Goal: Task Accomplishment & Management: Manage account settings

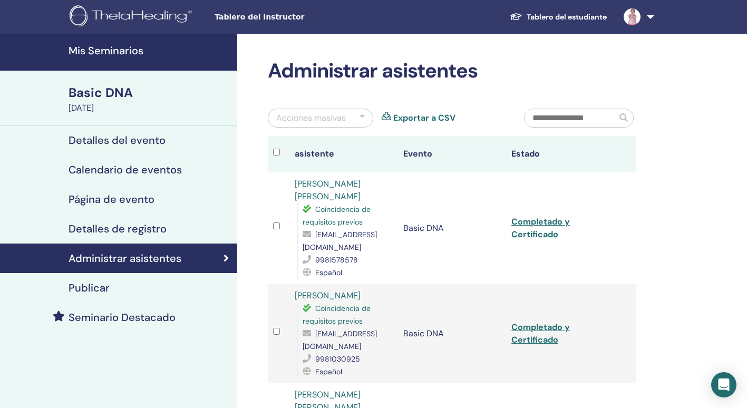
click at [113, 169] on h4 "Calendario de eventos" at bounding box center [125, 169] width 113 height 13
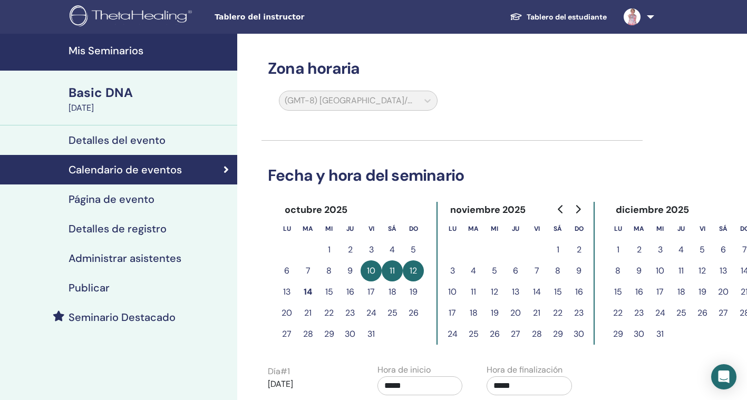
click at [77, 52] on h4 "Mis Seminarios" at bounding box center [150, 50] width 162 height 13
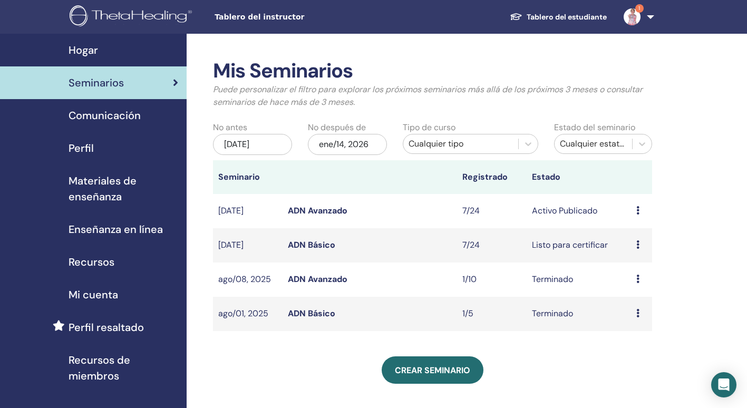
click at [310, 211] on link "ADN Avanzado" at bounding box center [318, 210] width 60 height 11
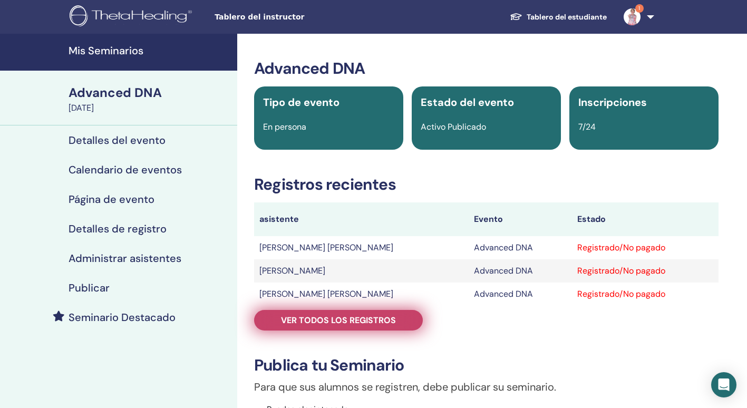
click at [385, 322] on span "Ver todos los registros" at bounding box center [338, 320] width 115 height 11
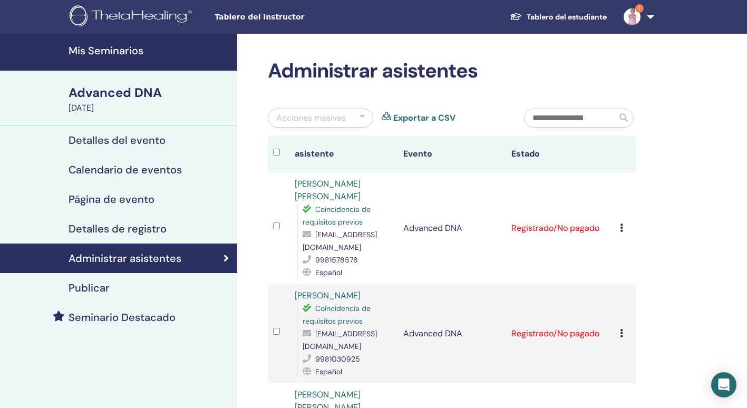
click at [622, 230] on icon at bounding box center [621, 228] width 3 height 8
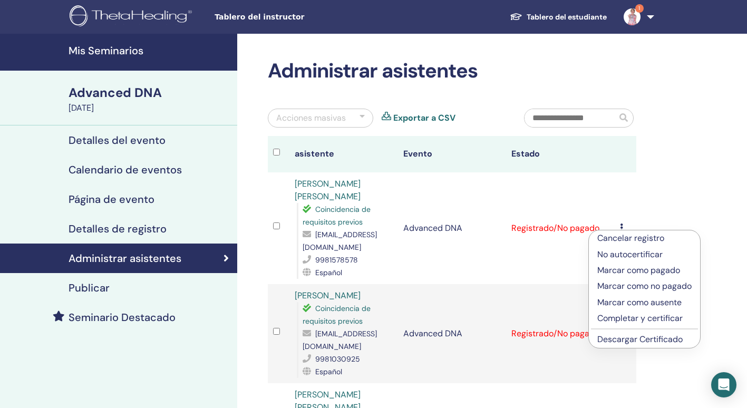
click at [648, 266] on p "Marcar como pagado" at bounding box center [644, 270] width 94 height 13
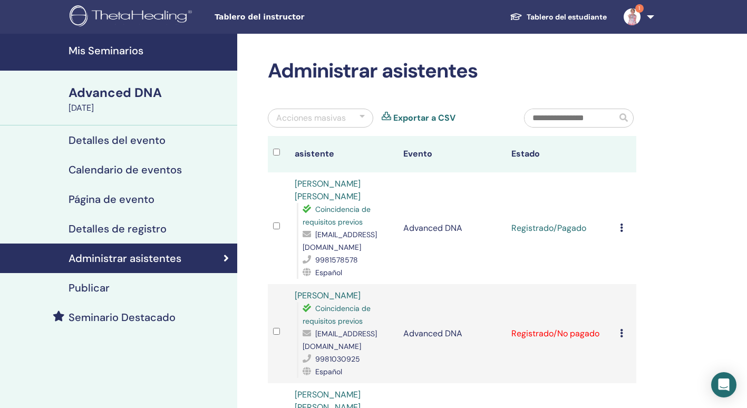
click at [622, 335] on icon at bounding box center [621, 333] width 3 height 8
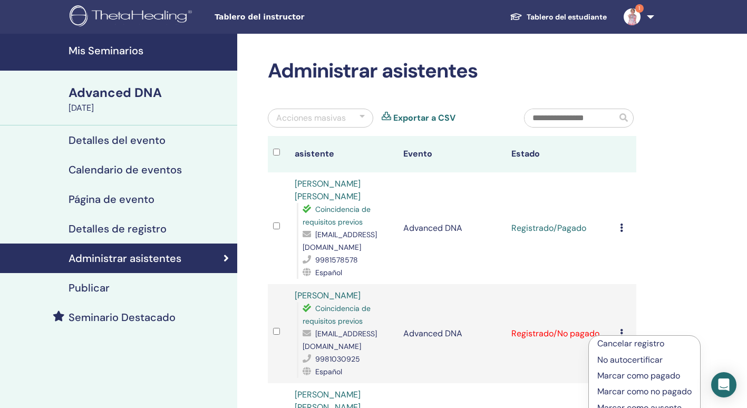
click at [619, 375] on p "Marcar como pagado" at bounding box center [644, 376] width 94 height 13
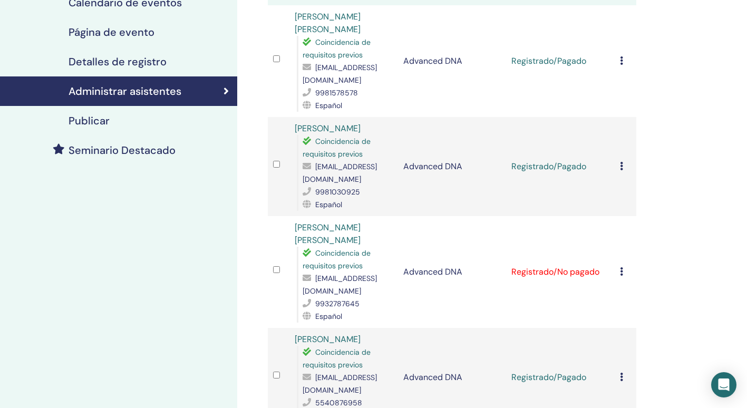
scroll to position [190, 0]
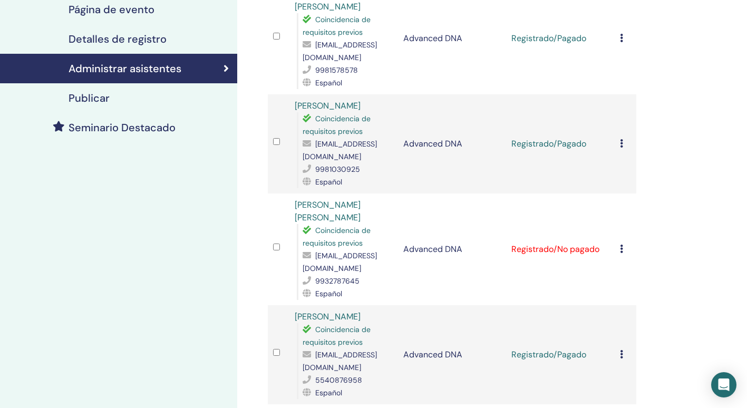
click at [620, 254] on div "Cancelar registro No autocertificar Marcar como pagado Marcar como no pagado Ma…" at bounding box center [625, 249] width 11 height 13
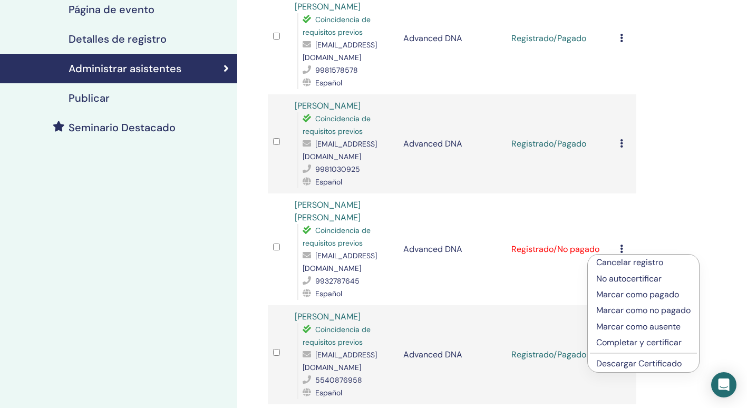
click at [622, 294] on p "Marcar como pagado" at bounding box center [643, 294] width 94 height 13
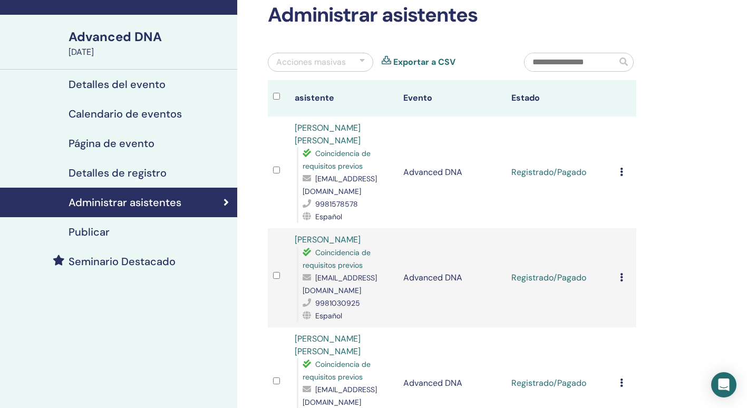
scroll to position [35, 0]
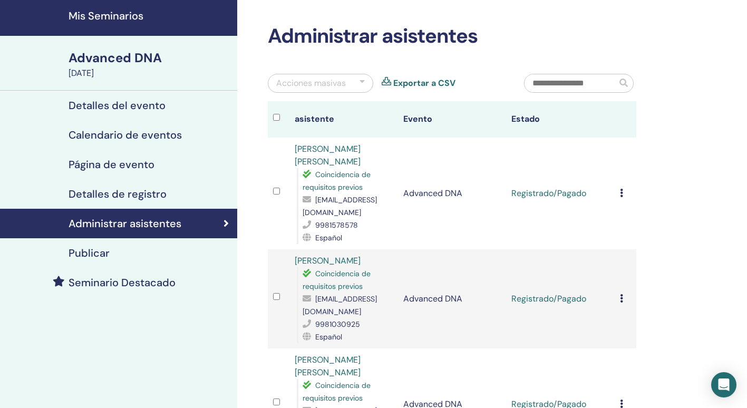
click at [620, 192] on icon at bounding box center [621, 193] width 3 height 8
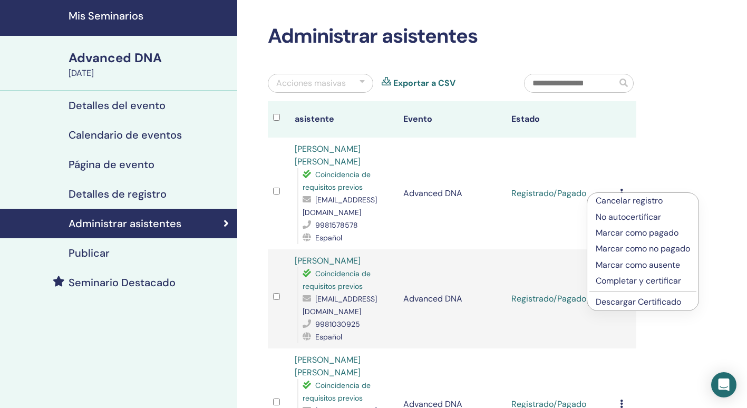
click at [638, 280] on p "Completar y certificar" at bounding box center [643, 281] width 94 height 13
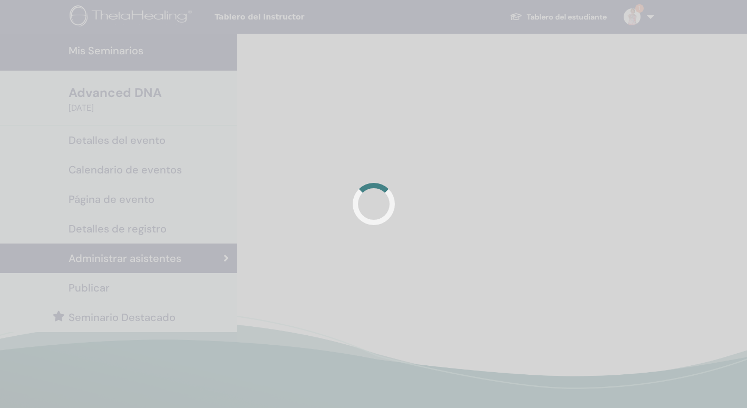
scroll to position [35, 0]
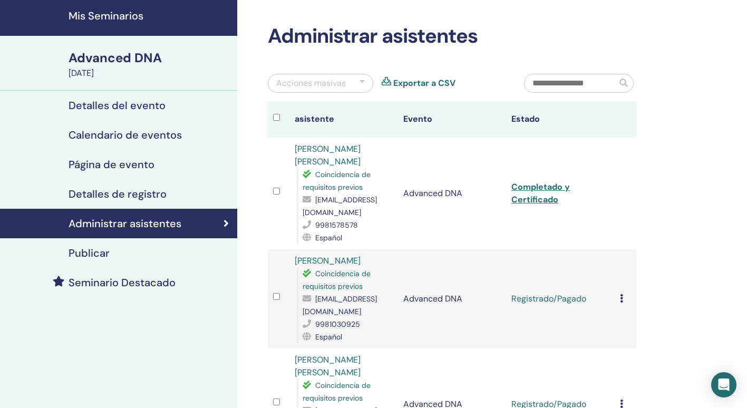
click at [619, 299] on td "Cancelar registro No autocertificar Marcar como pagado Marcar como no pagado Ma…" at bounding box center [626, 298] width 22 height 99
click at [621, 302] on icon at bounding box center [621, 298] width 3 height 8
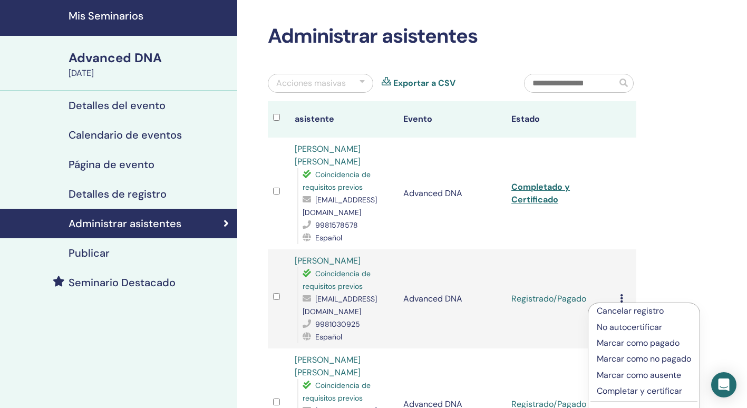
click at [606, 391] on p "Completar y certificar" at bounding box center [644, 391] width 94 height 13
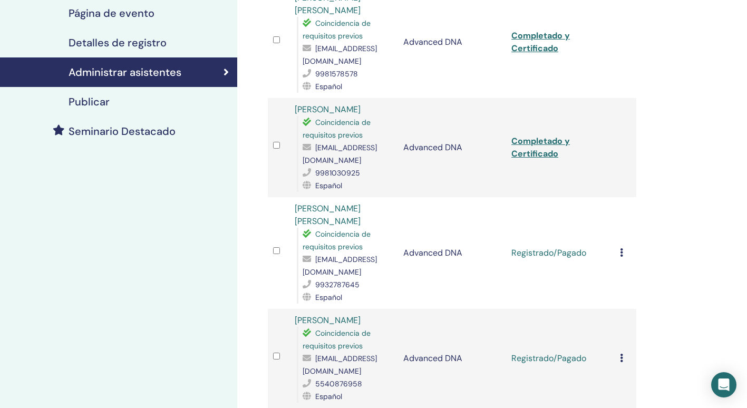
scroll to position [190, 0]
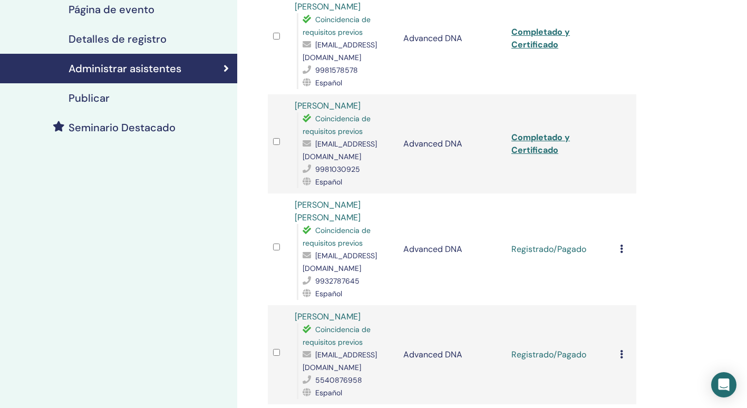
click at [620, 249] on icon at bounding box center [621, 249] width 3 height 8
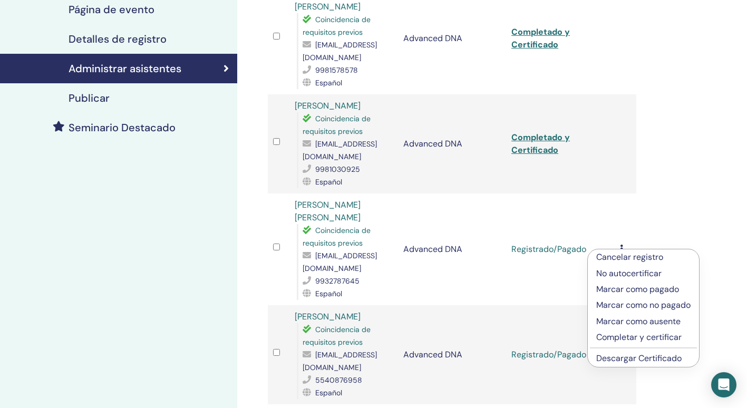
click at [613, 337] on p "Completar y certificar" at bounding box center [643, 337] width 94 height 13
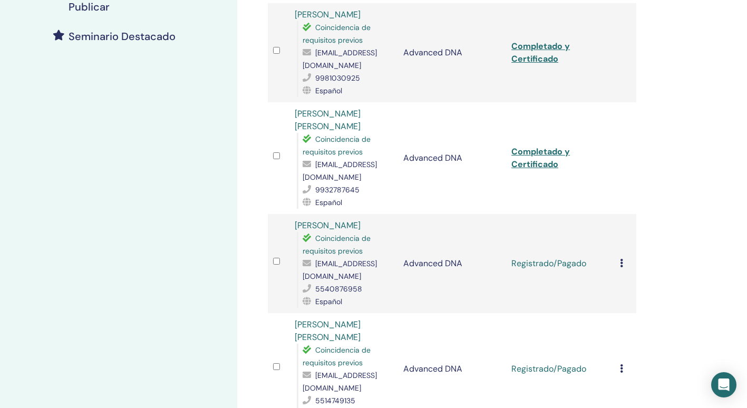
scroll to position [288, 0]
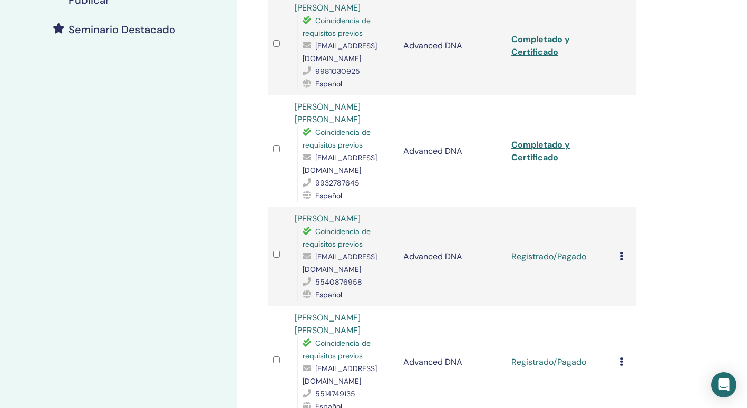
click at [622, 256] on icon at bounding box center [621, 256] width 3 height 8
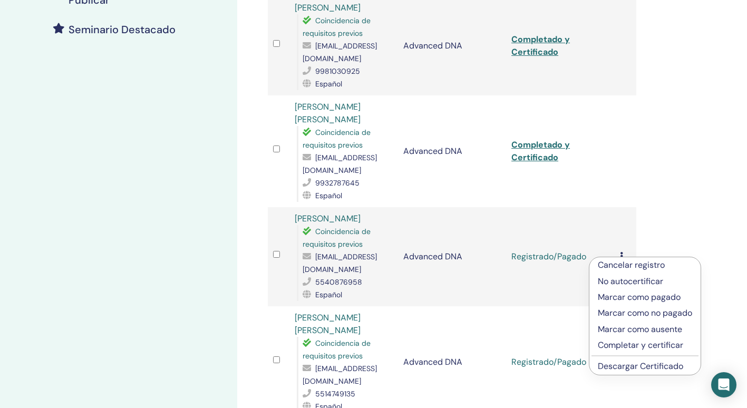
click at [644, 342] on p "Completar y certificar" at bounding box center [645, 345] width 94 height 13
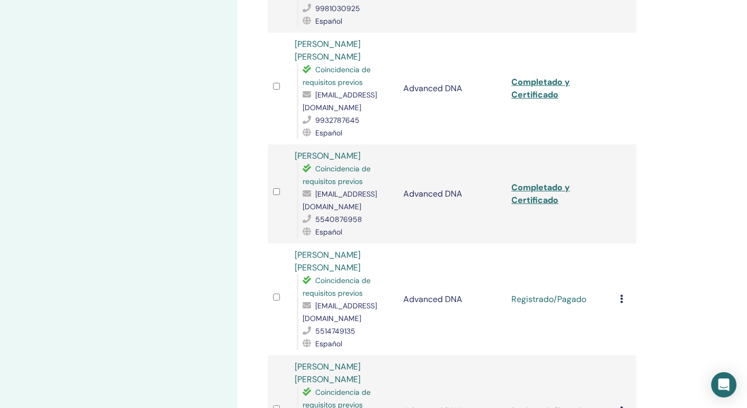
scroll to position [356, 0]
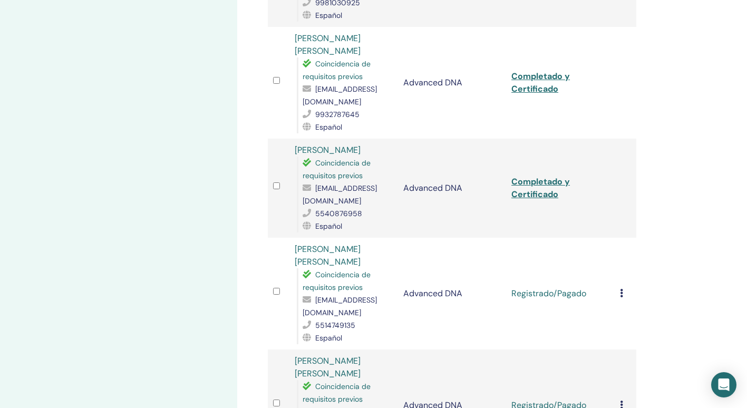
click at [621, 287] on div "Cancelar registro No autocertificar Marcar como pagado Marcar como no pagado Ma…" at bounding box center [625, 293] width 11 height 13
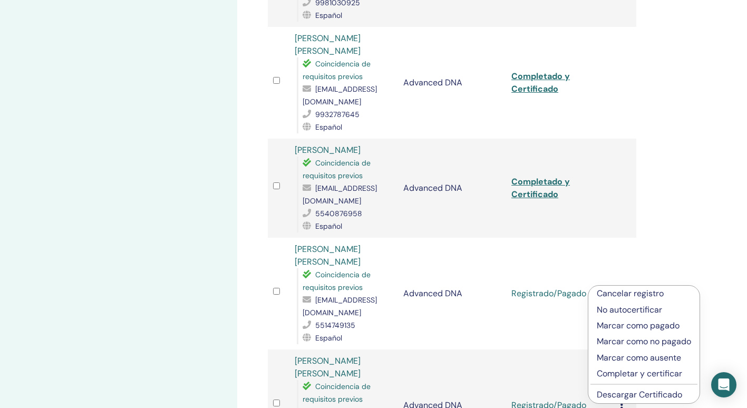
click at [636, 368] on p "Completar y certificar" at bounding box center [644, 373] width 94 height 13
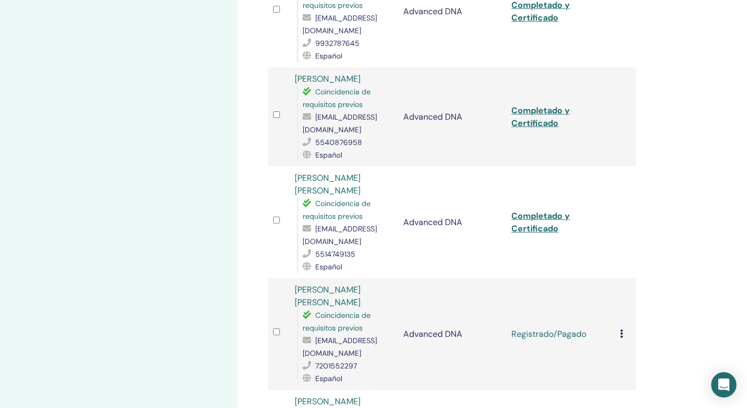
scroll to position [443, 0]
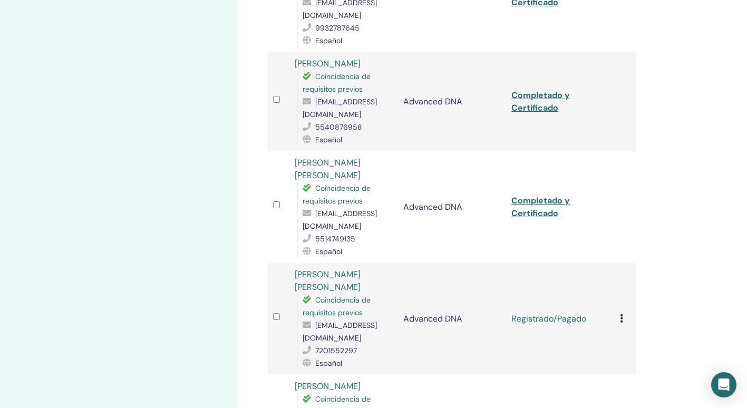
click at [620, 314] on icon at bounding box center [621, 318] width 3 height 8
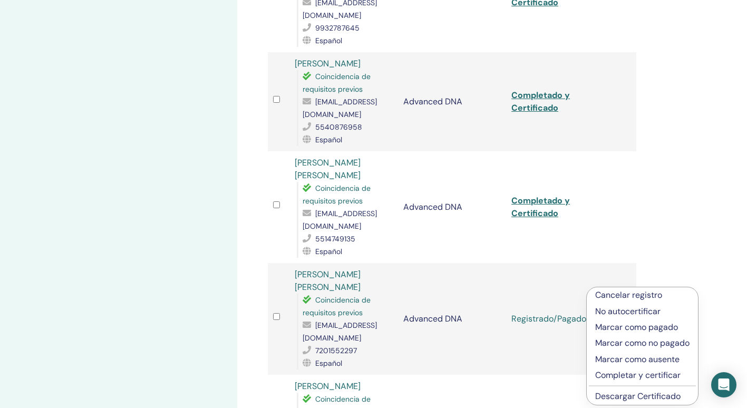
click at [620, 372] on p "Completar y certificar" at bounding box center [642, 375] width 94 height 13
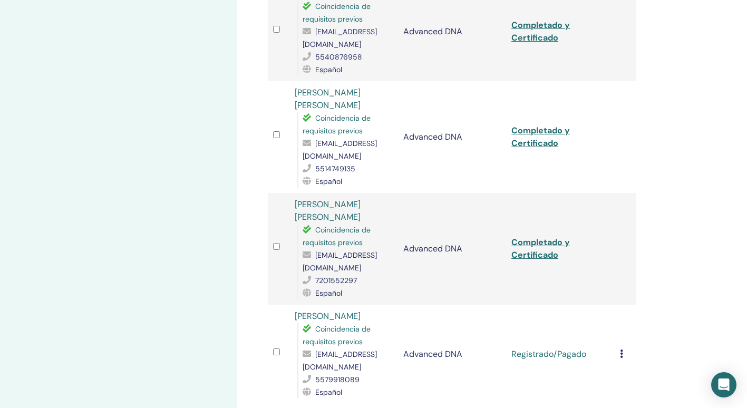
scroll to position [520, 0]
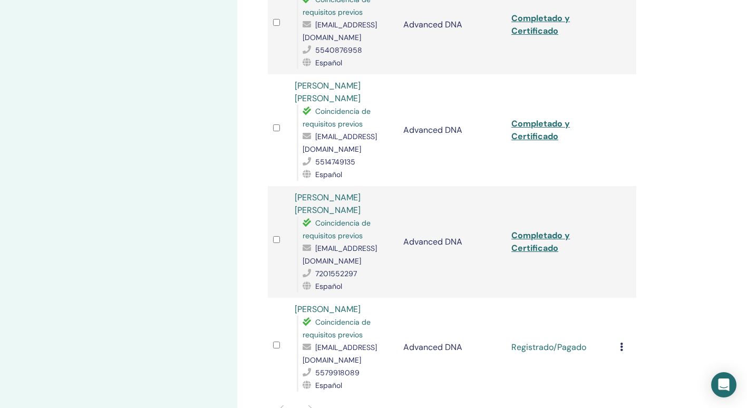
click at [623, 341] on div "Cancelar registro No autocertificar Marcar como pagado Marcar como no pagado Ma…" at bounding box center [625, 347] width 11 height 13
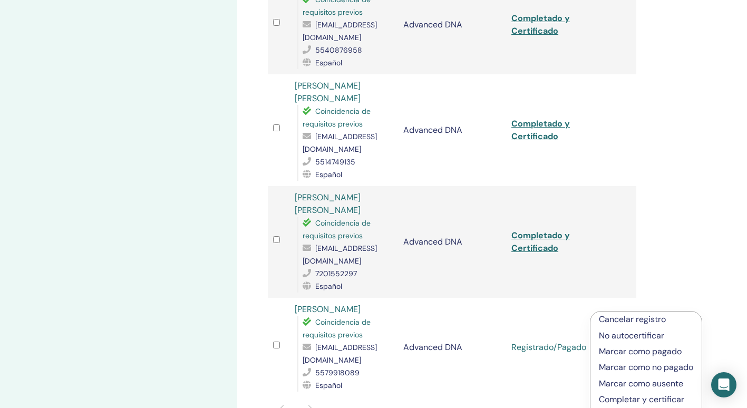
click at [638, 395] on p "Completar y certificar" at bounding box center [646, 399] width 94 height 13
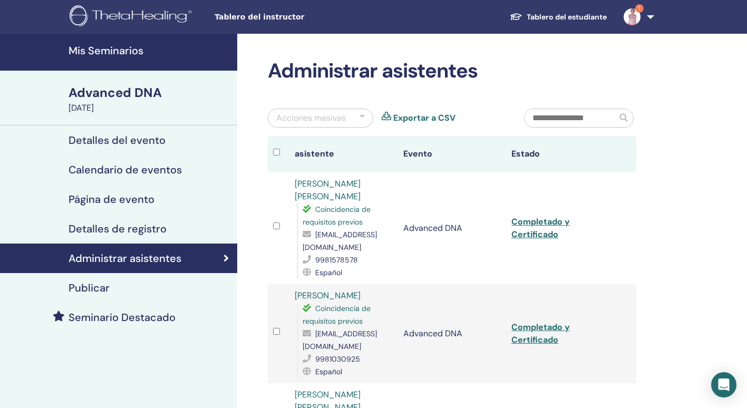
click at [643, 6] on link "1" at bounding box center [636, 17] width 43 height 34
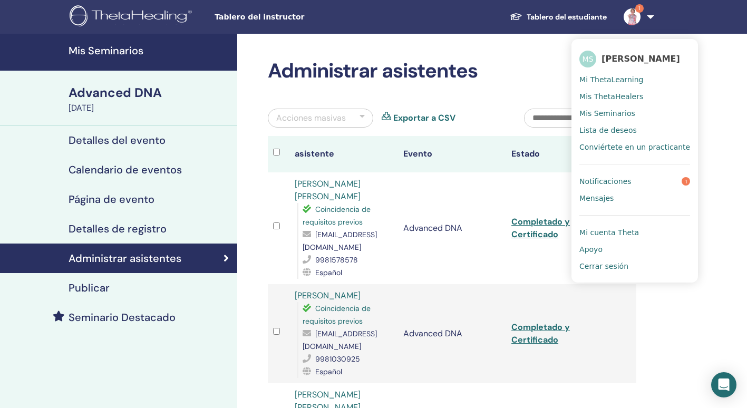
click at [604, 182] on span "Notificaciones" at bounding box center [605, 181] width 52 height 9
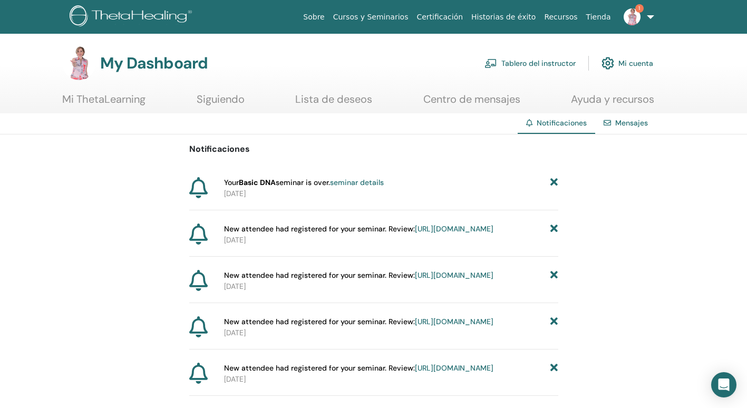
click at [547, 61] on link "Tablero del instructor" at bounding box center [529, 63] width 91 height 23
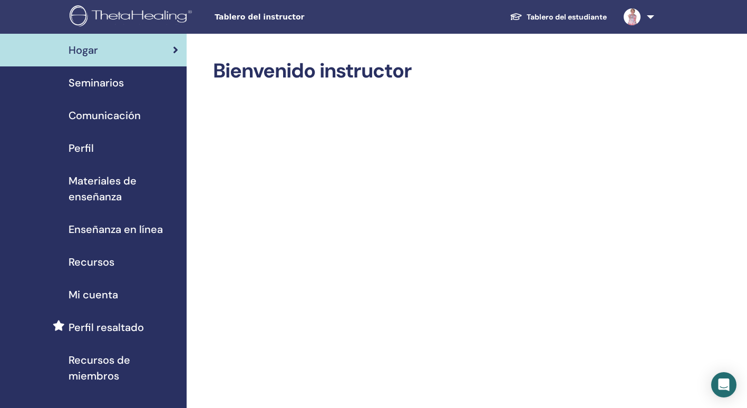
click at [98, 85] on span "Seminarios" at bounding box center [96, 83] width 55 height 16
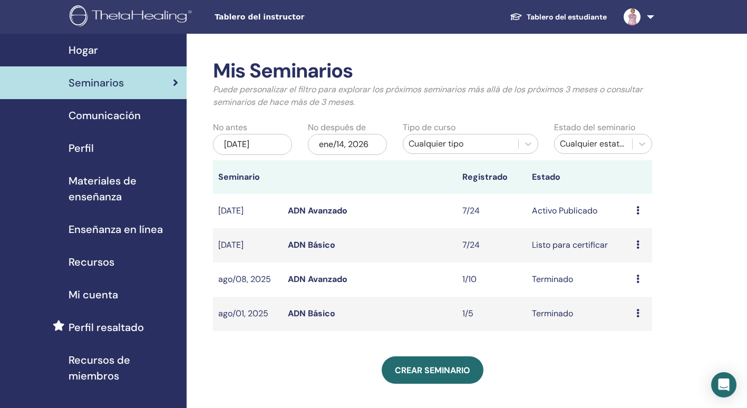
click at [323, 208] on link "ADN Avanzado" at bounding box center [318, 210] width 60 height 11
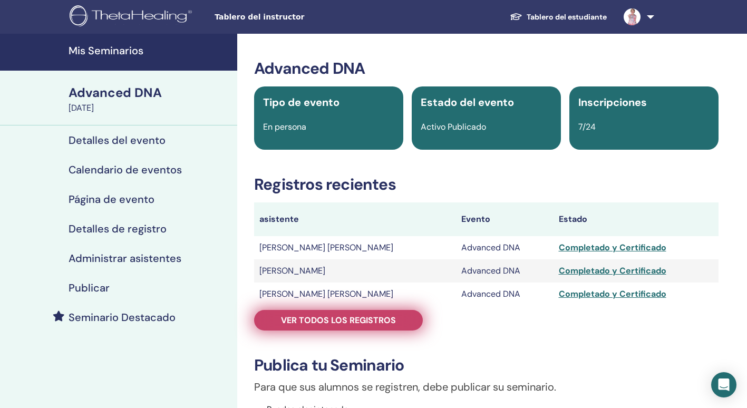
click at [370, 318] on span "Ver todos los registros" at bounding box center [338, 320] width 115 height 11
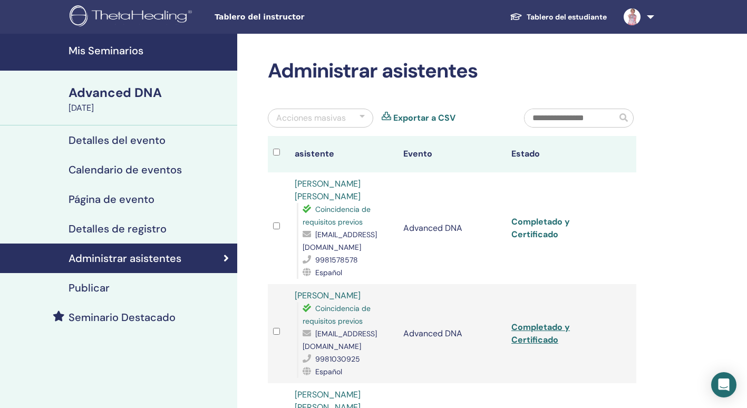
click at [532, 236] on link "Completado y Certificado" at bounding box center [540, 228] width 59 height 24
click at [538, 341] on link "Completado y Certificado" at bounding box center [540, 334] width 59 height 24
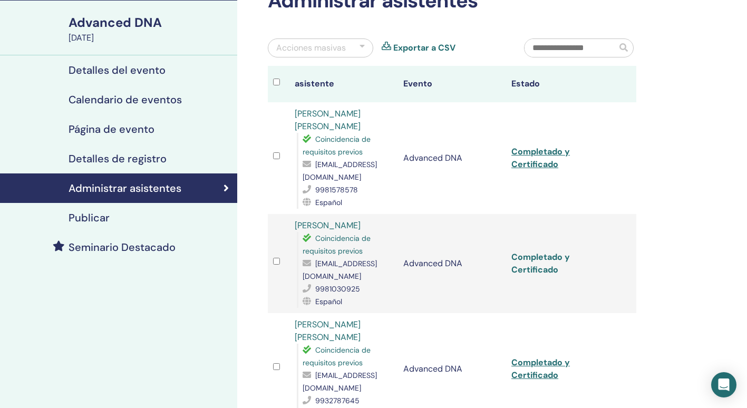
scroll to position [63, 0]
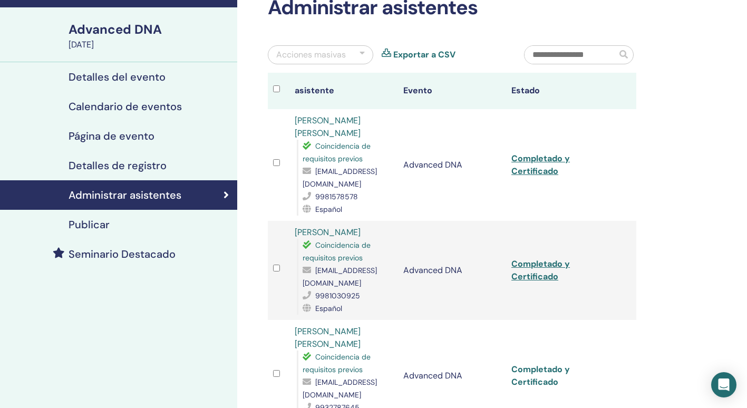
click at [551, 381] on link "Completado y Certificado" at bounding box center [540, 376] width 59 height 24
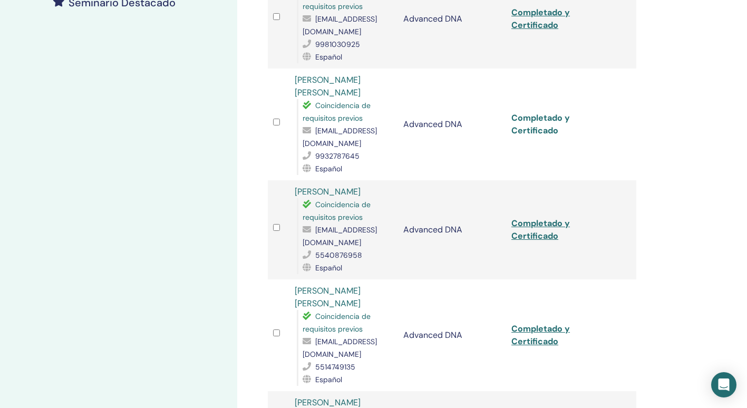
scroll to position [316, 0]
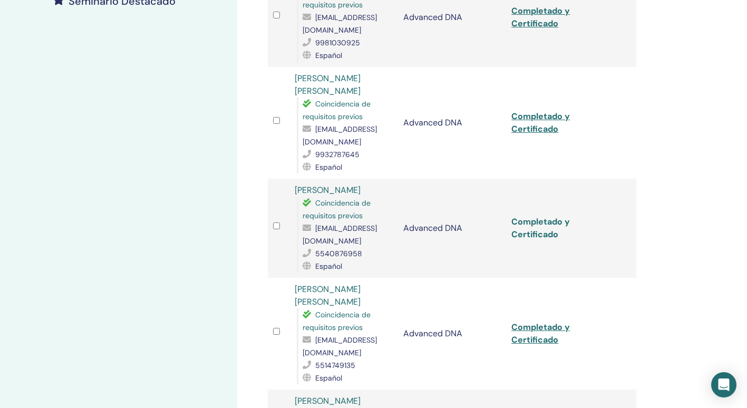
click at [533, 235] on link "Completado y Certificado" at bounding box center [540, 228] width 59 height 24
click at [536, 327] on link "Completado y Certificado" at bounding box center [540, 334] width 59 height 24
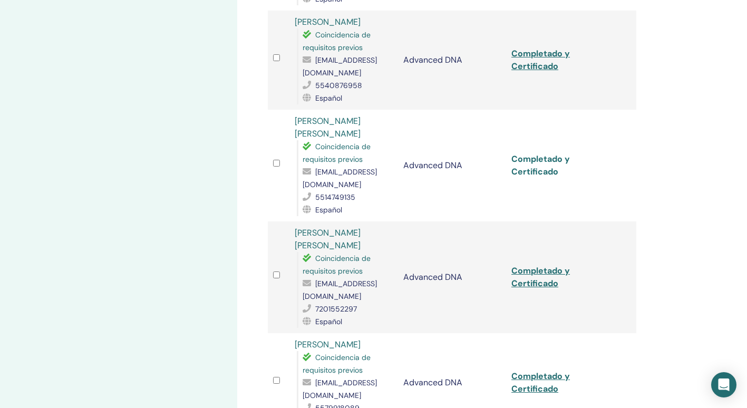
scroll to position [485, 0]
click at [541, 265] on link "Completado y Certificado" at bounding box center [540, 277] width 59 height 24
click at [536, 370] on link "Completado y Certificado" at bounding box center [540, 382] width 59 height 24
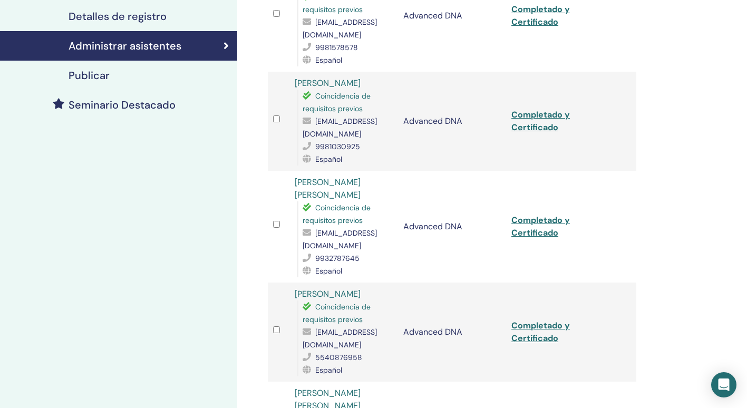
scroll to position [0, 0]
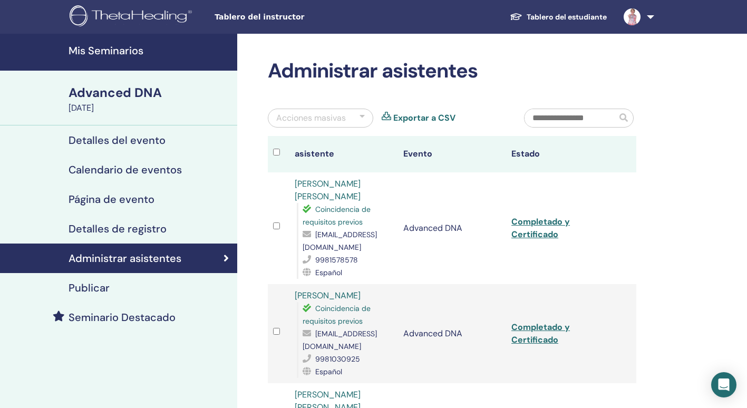
click at [104, 50] on h4 "Mis Seminarios" at bounding box center [150, 50] width 162 height 13
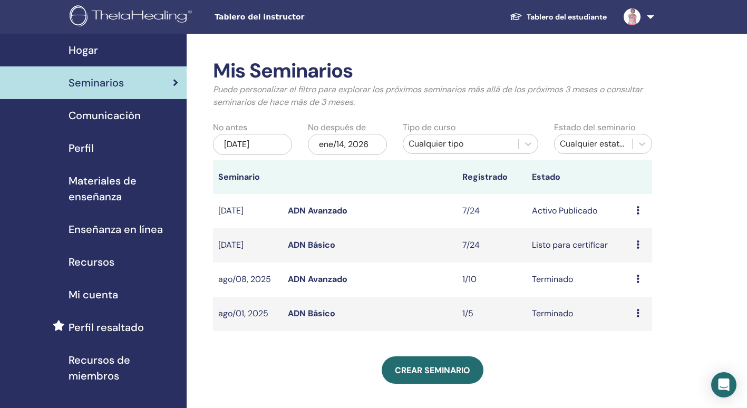
click at [328, 244] on link "ADN Básico" at bounding box center [311, 244] width 47 height 11
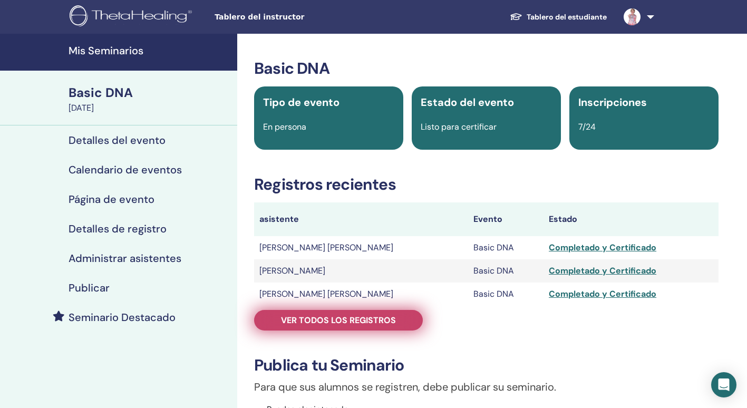
click at [382, 321] on span "Ver todos los registros" at bounding box center [338, 320] width 115 height 11
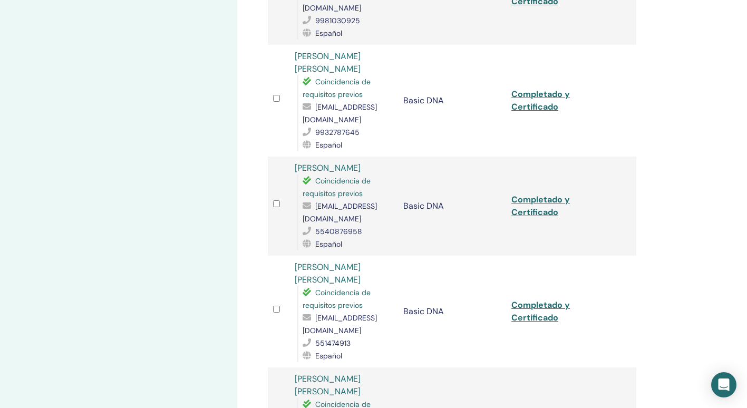
scroll to position [358, 0]
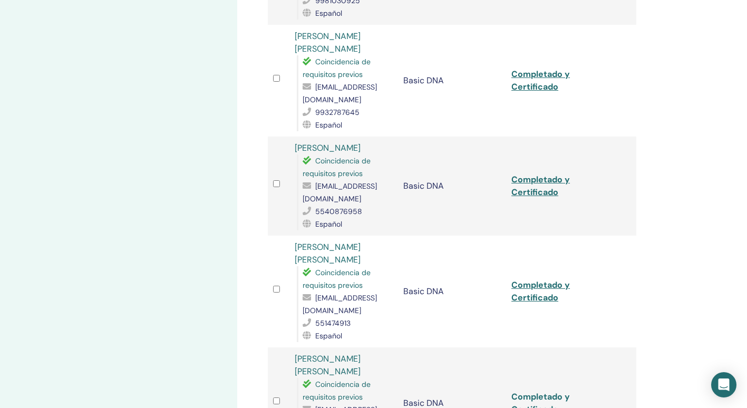
click at [528, 391] on link "Completado y Certificado" at bounding box center [540, 403] width 59 height 24
click at [527, 391] on link "Completado y Certificado" at bounding box center [540, 403] width 59 height 24
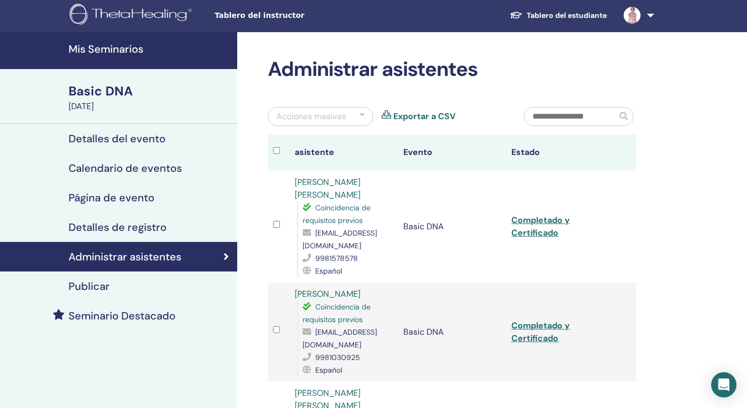
click at [651, 13] on link at bounding box center [636, 15] width 43 height 34
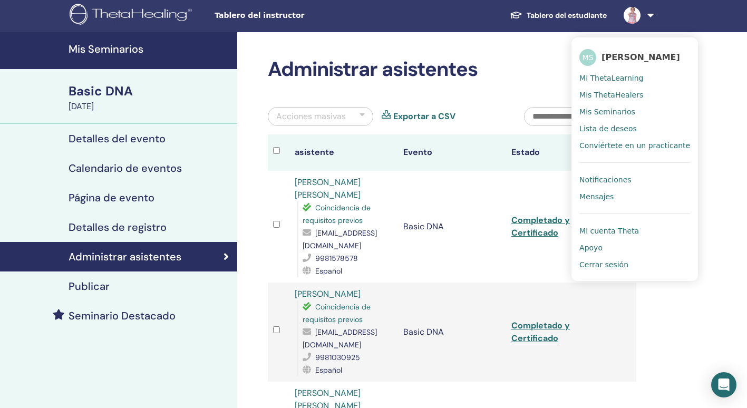
click at [605, 268] on span "Cerrar sesión" at bounding box center [603, 264] width 49 height 9
